Goal: Transaction & Acquisition: Purchase product/service

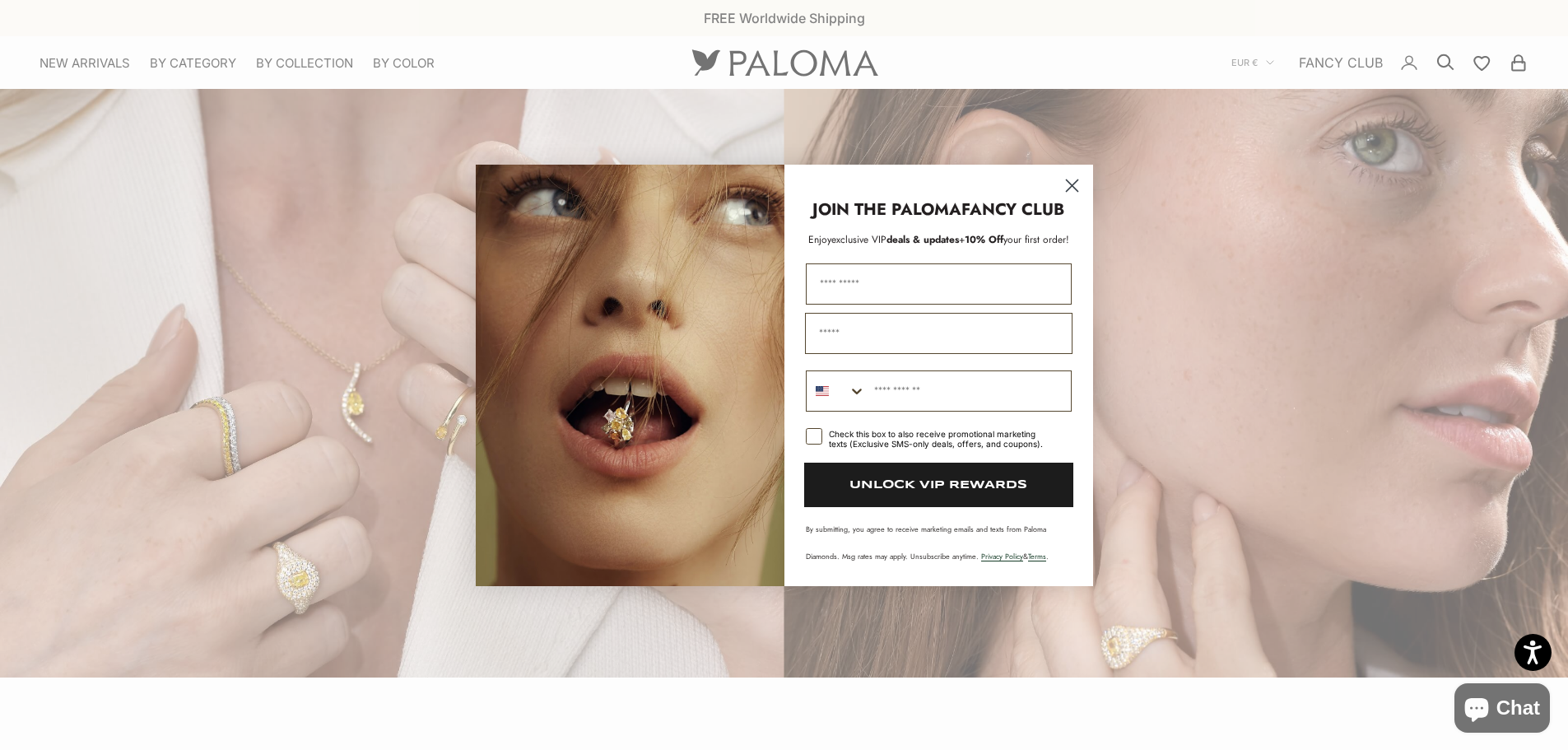
click at [1065, 178] on circle "Close dialog" at bounding box center [1071, 184] width 27 height 27
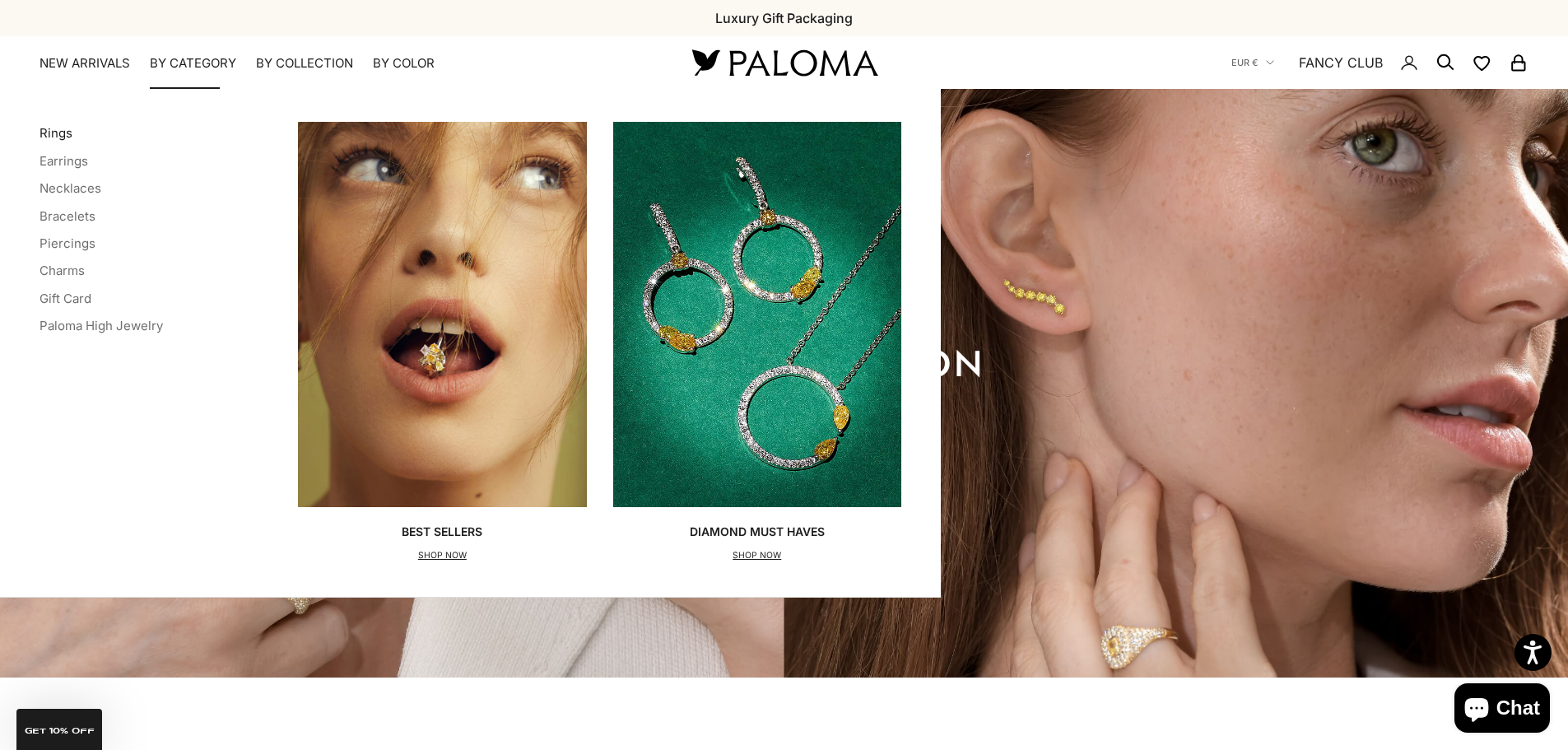
click at [59, 129] on link "Rings" at bounding box center [56, 133] width 33 height 16
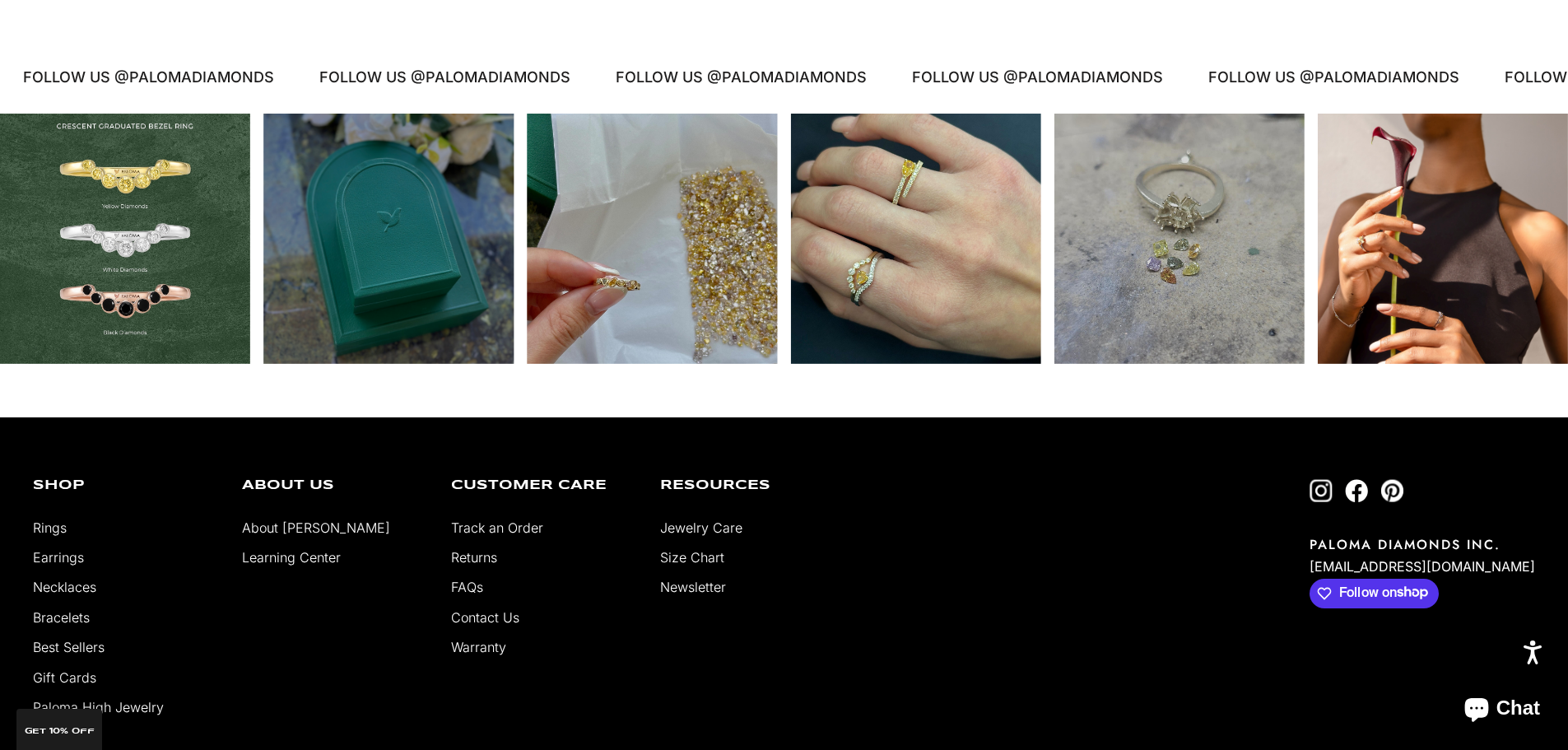
scroll to position [9547, 0]
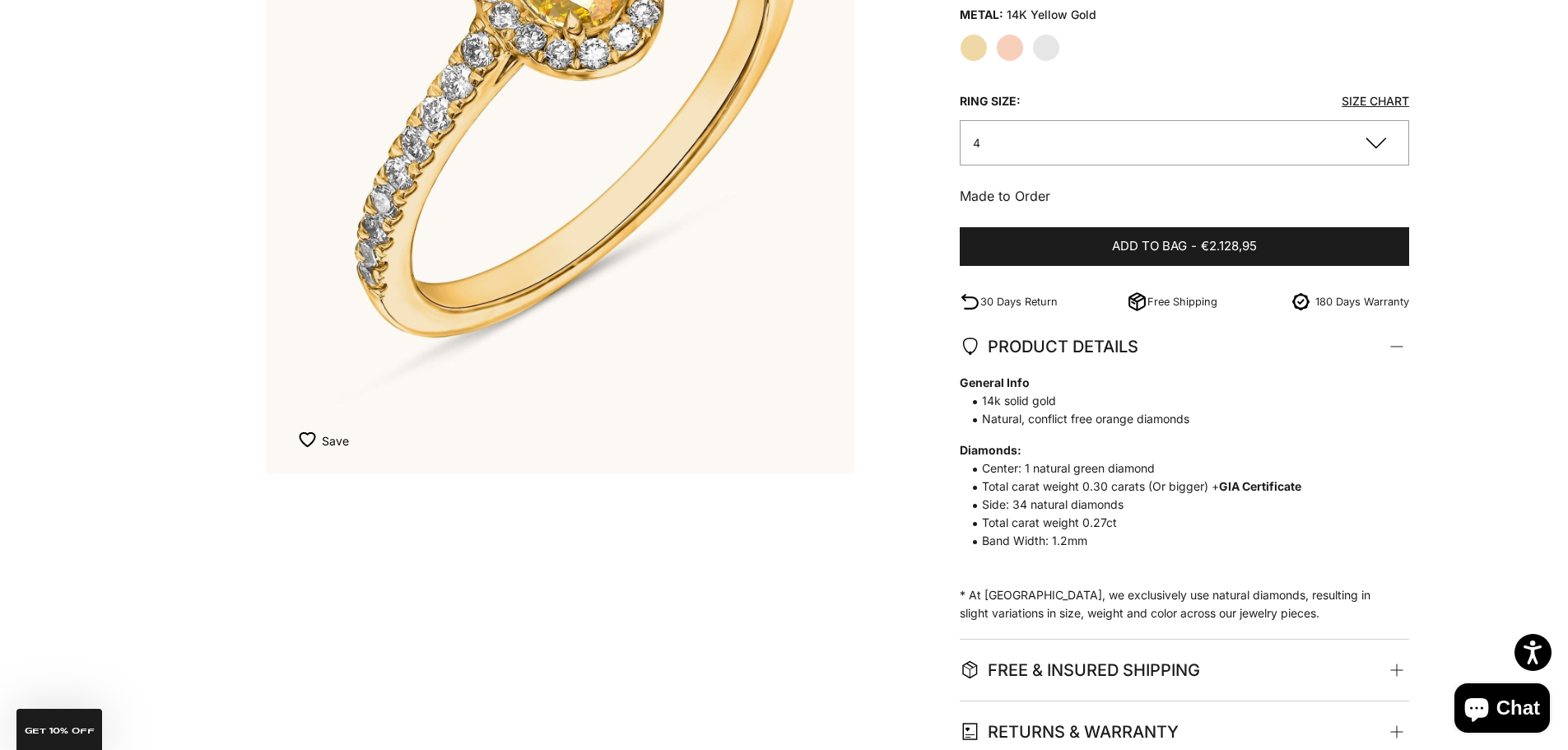
scroll to position [165, 0]
